Goal: Task Accomplishment & Management: Manage account settings

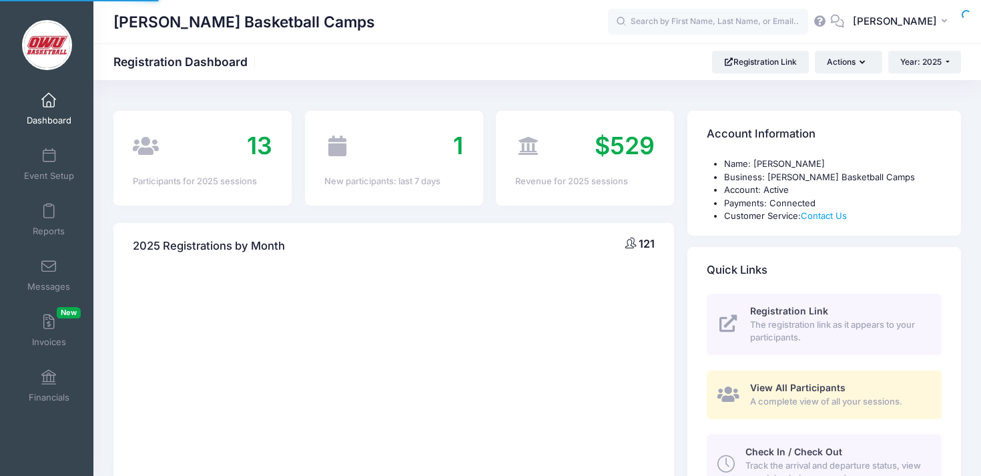
select select
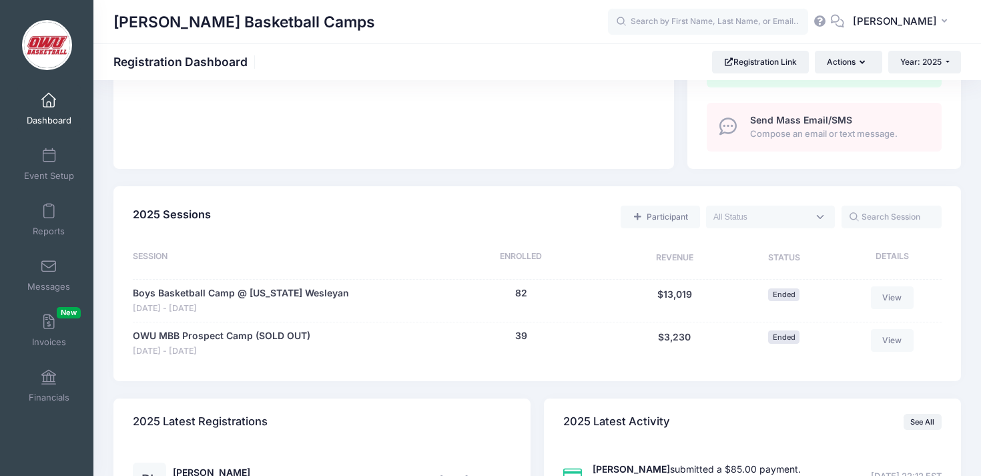
scroll to position [587, 0]
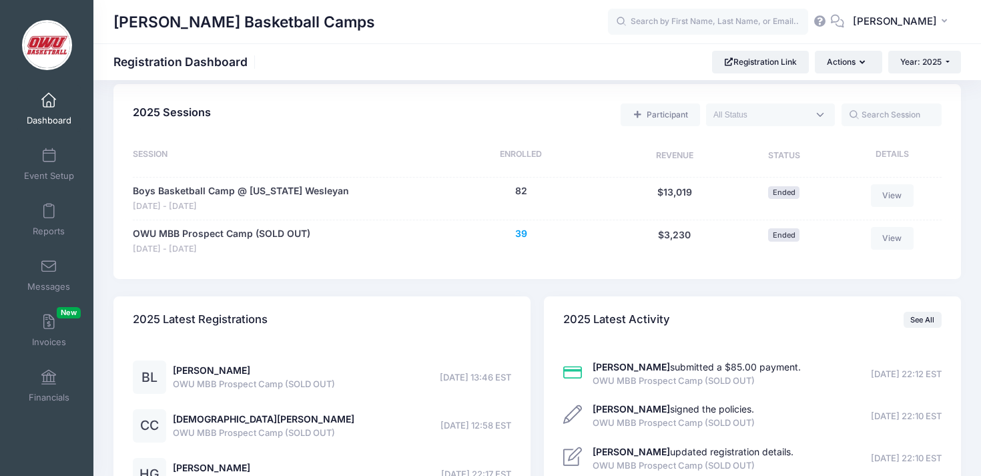
click at [526, 234] on button "39" at bounding box center [521, 234] width 12 height 14
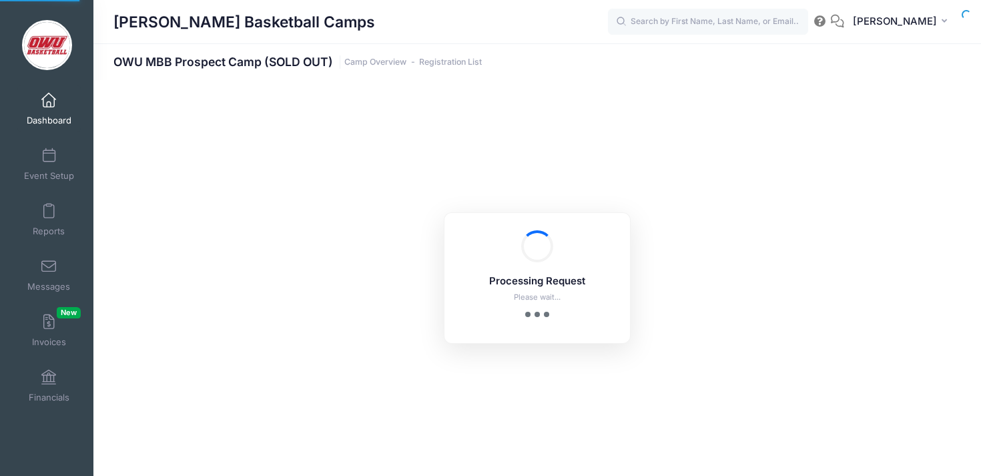
select select "10"
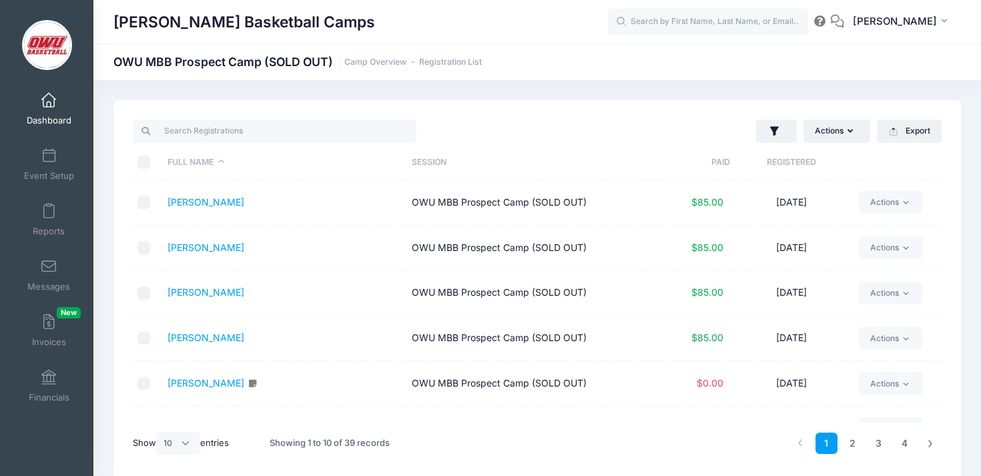
click at [770, 159] on th "Registered" at bounding box center [791, 162] width 122 height 35
click at [292, 134] on input "search" at bounding box center [275, 130] width 284 height 23
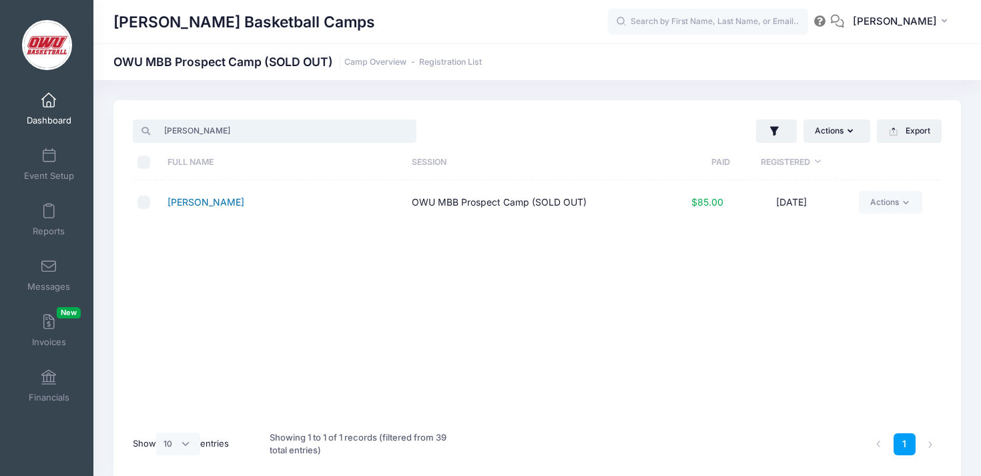
type input "arick"
click at [201, 202] on link "Arick, Elian" at bounding box center [205, 201] width 77 height 11
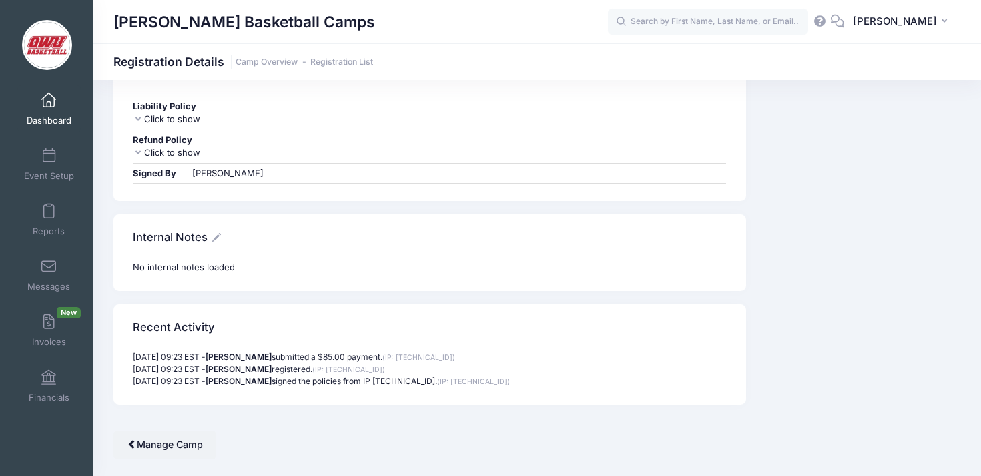
scroll to position [1128, 0]
click at [216, 240] on icon at bounding box center [216, 238] width 9 height 9
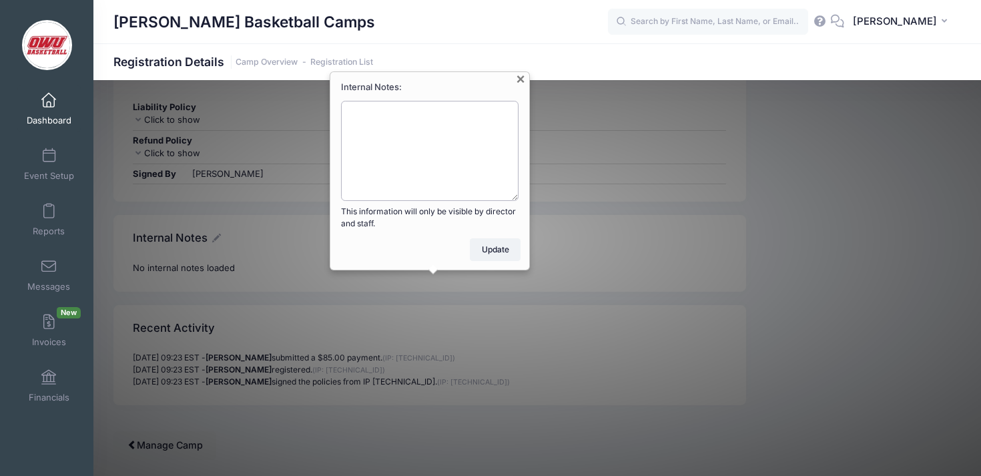
click at [408, 170] on textarea "Internal Notes:" at bounding box center [429, 151] width 177 height 100
type textarea "Did not attend"
click at [500, 246] on button "Update" at bounding box center [495, 249] width 51 height 23
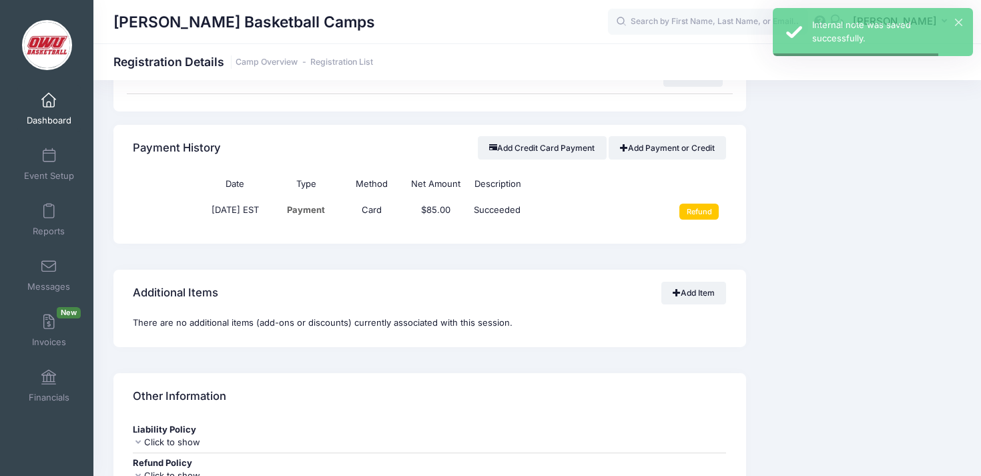
scroll to position [0, 0]
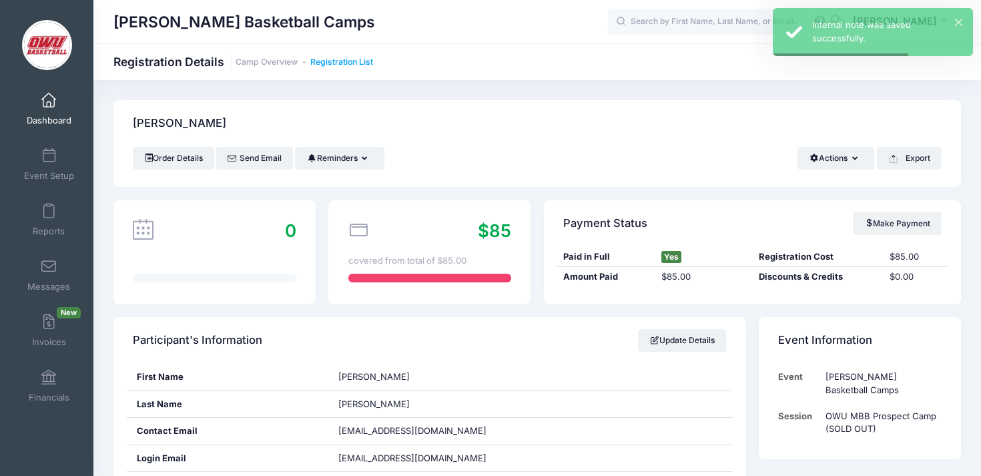
click at [346, 57] on link "Registration List" at bounding box center [341, 62] width 63 height 10
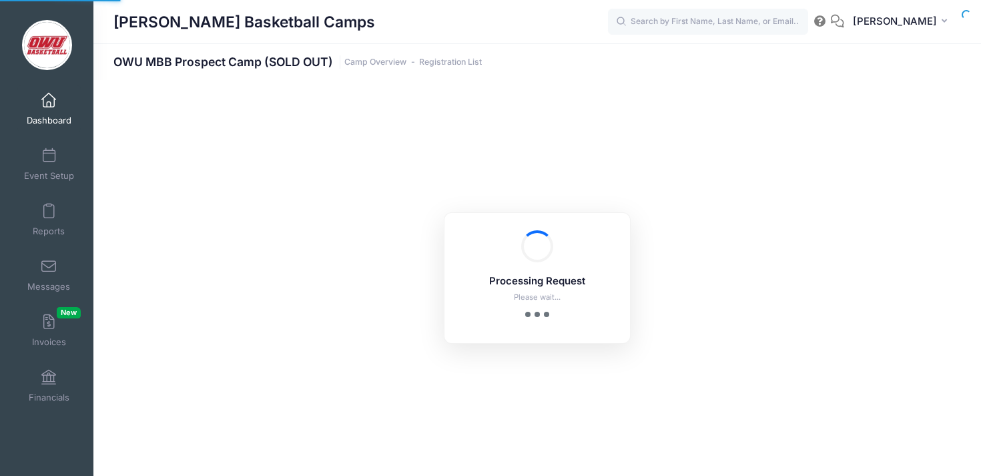
select select "10"
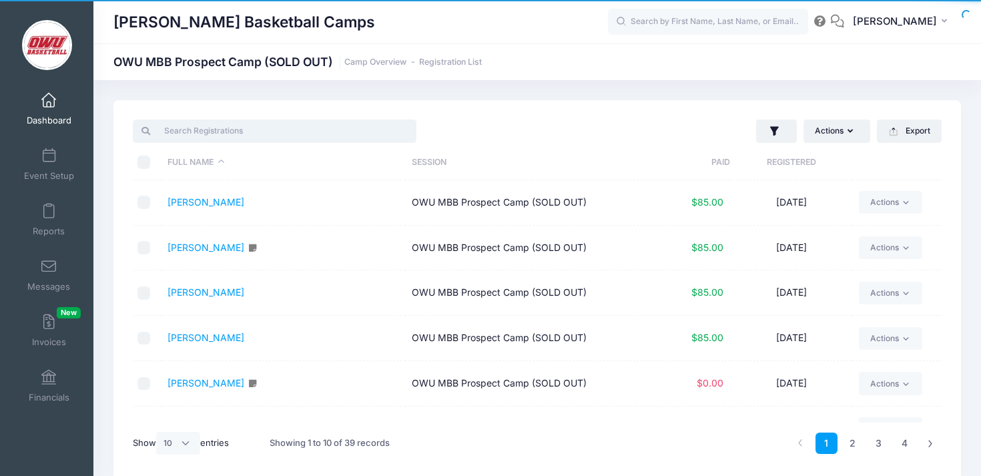
click at [279, 128] on input "search" at bounding box center [275, 130] width 284 height 23
